Goal: Transaction & Acquisition: Download file/media

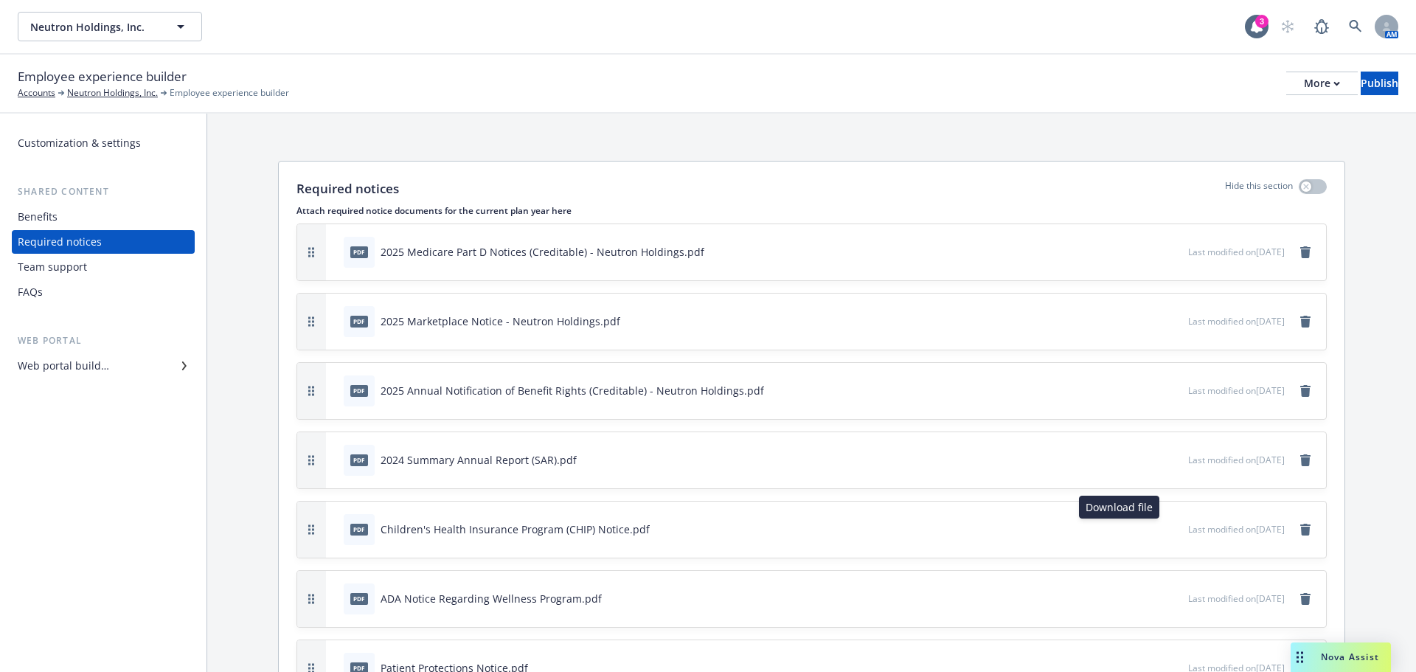
click at [1145, 534] on button at bounding box center [1151, 528] width 12 height 15
click at [1145, 529] on icon "download file" at bounding box center [1150, 526] width 10 height 9
click at [1144, 601] on icon "download file" at bounding box center [1150, 597] width 12 height 12
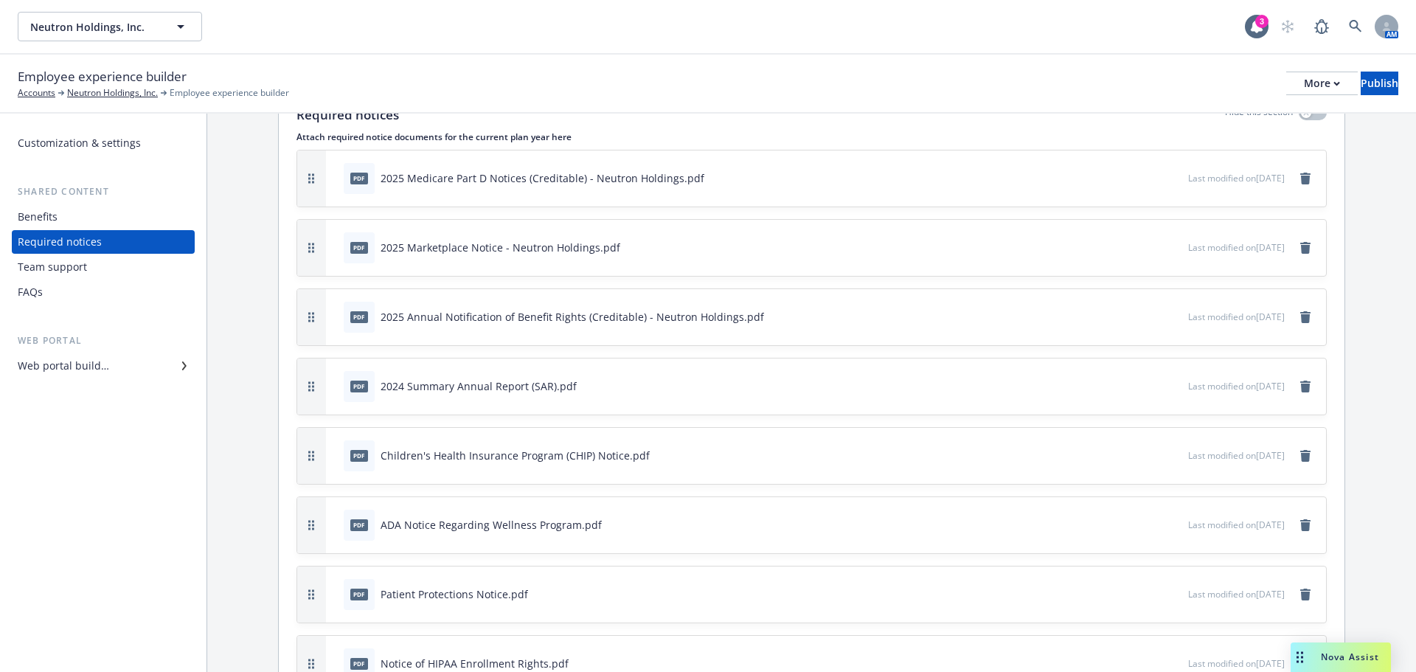
click at [1144, 595] on icon "download file" at bounding box center [1150, 593] width 12 height 12
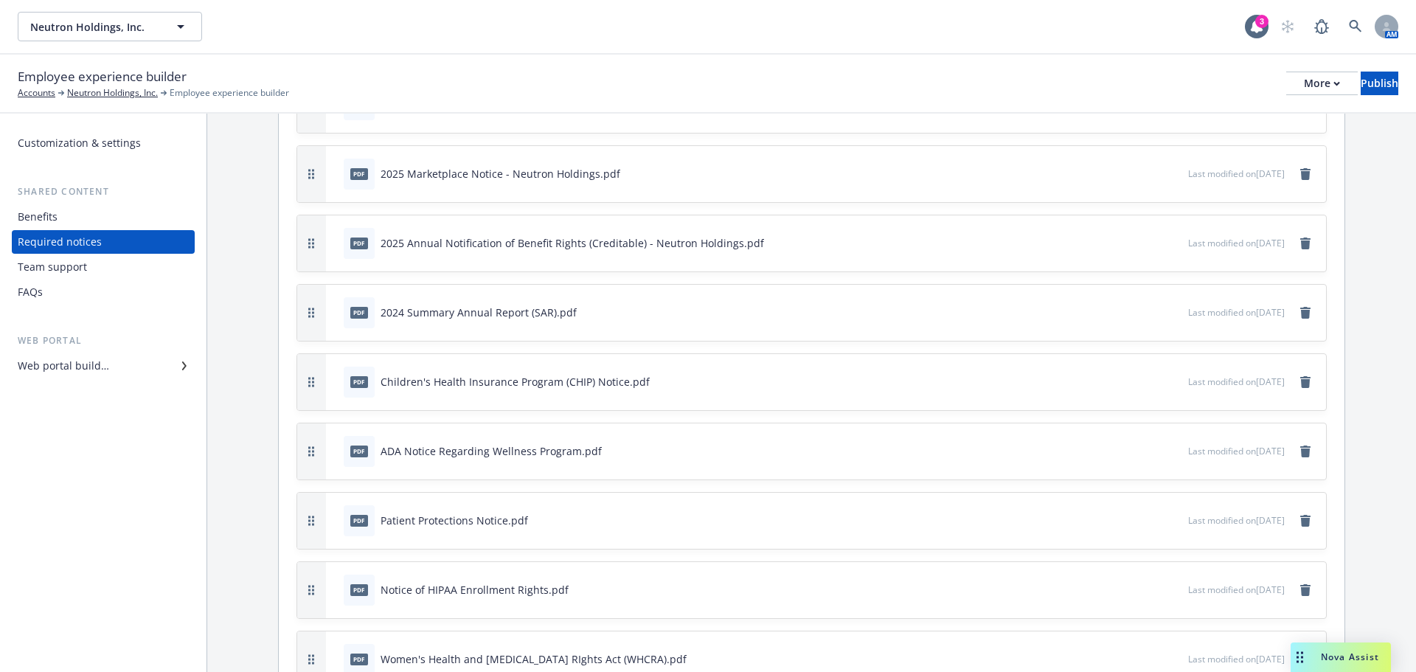
click at [1144, 591] on icon "download file" at bounding box center [1150, 589] width 12 height 12
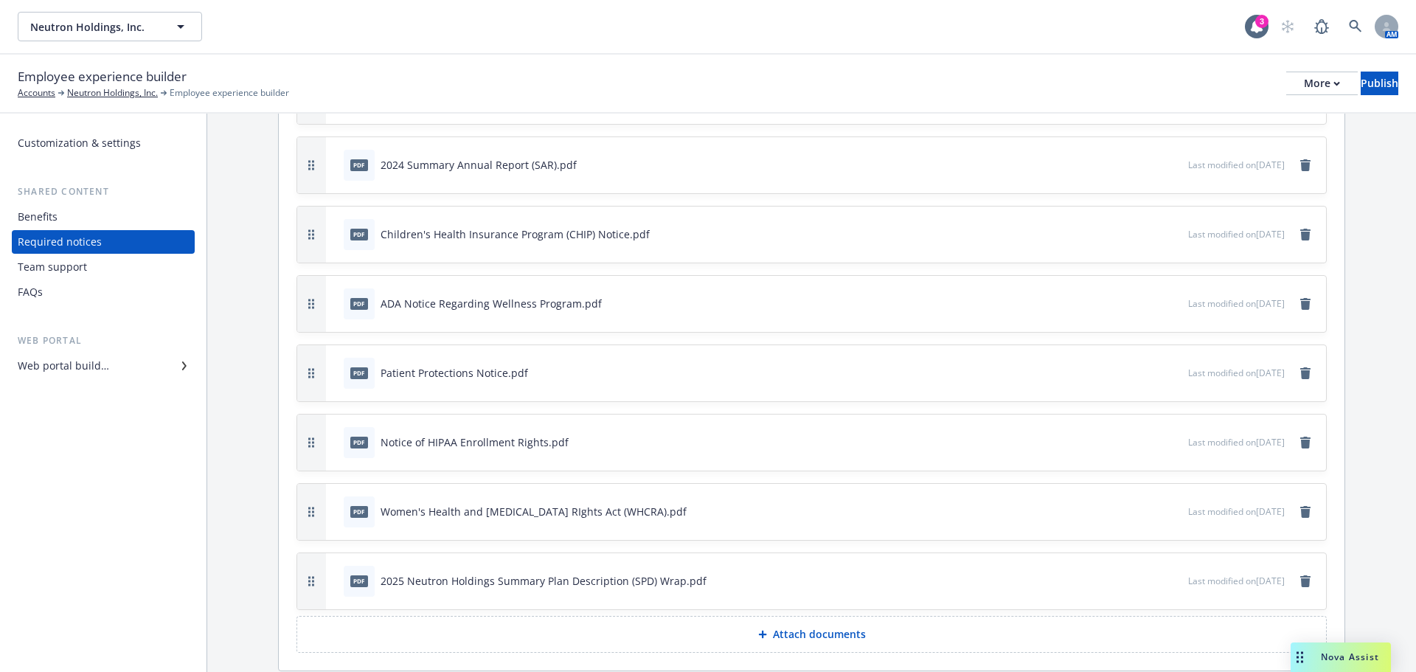
click at [1145, 510] on icon "download file" at bounding box center [1150, 508] width 10 height 9
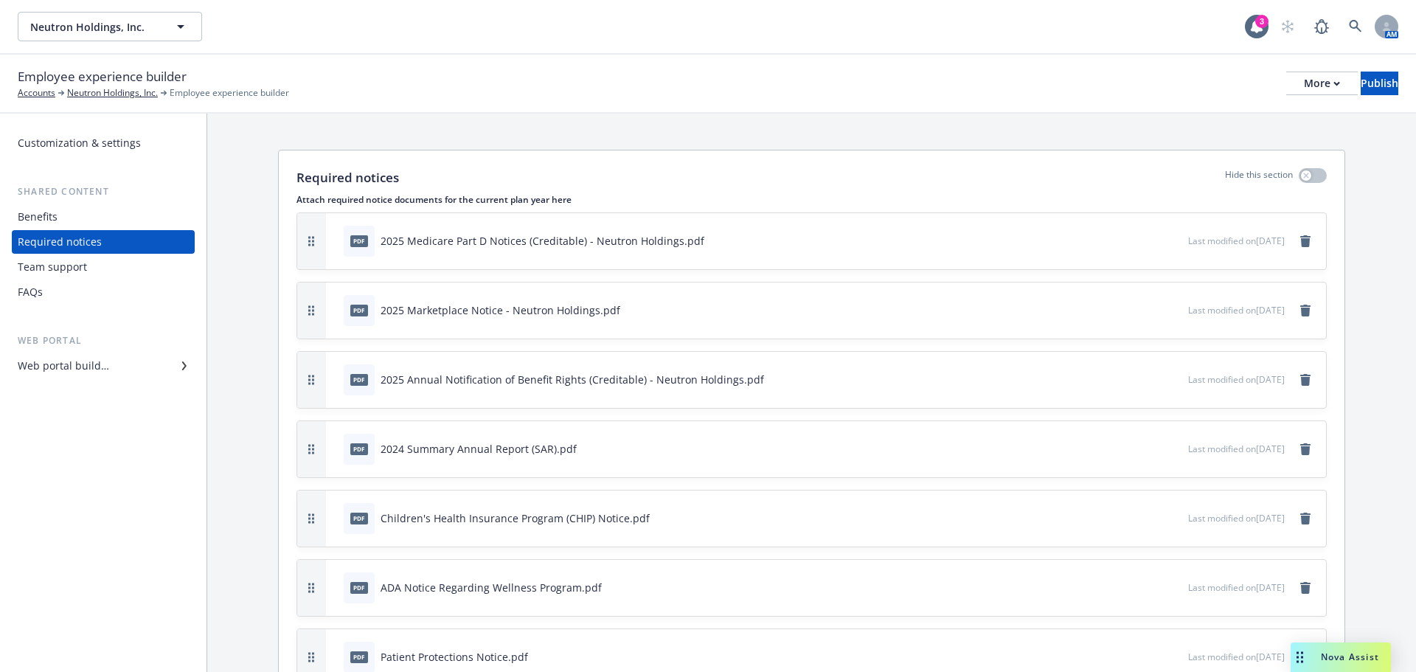
scroll to position [0, 0]
